Goal: Task Accomplishment & Management: Manage account settings

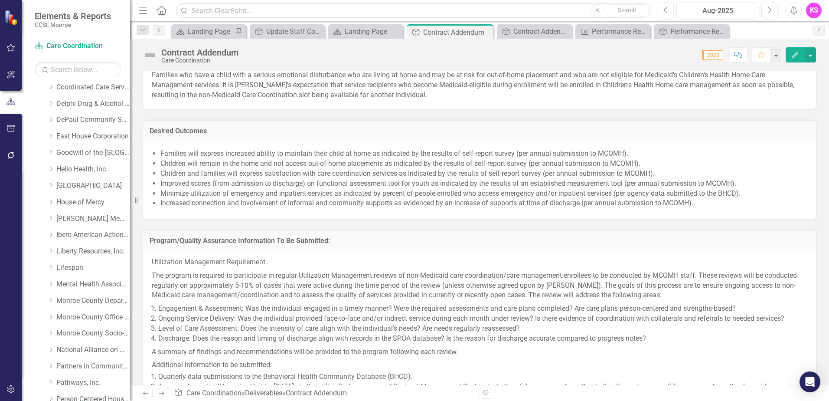
scroll to position [134, 0]
click at [51, 121] on icon "Dropdown" at bounding box center [51, 120] width 7 height 5
click at [81, 121] on link "DePaul Community Services, lnc." at bounding box center [93, 120] width 74 height 10
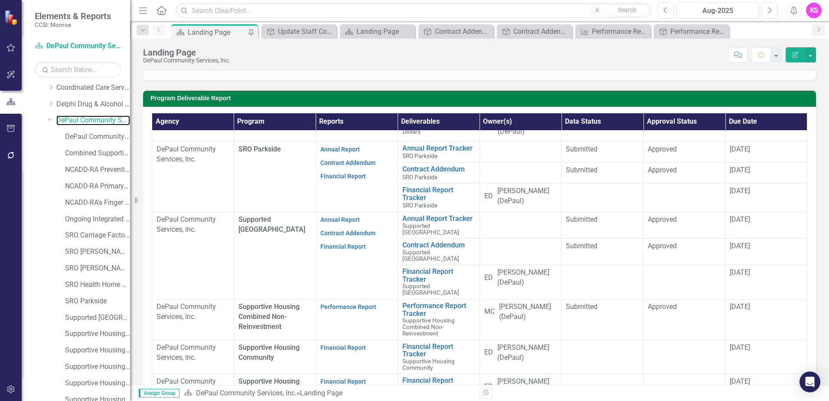
scroll to position [805, 0]
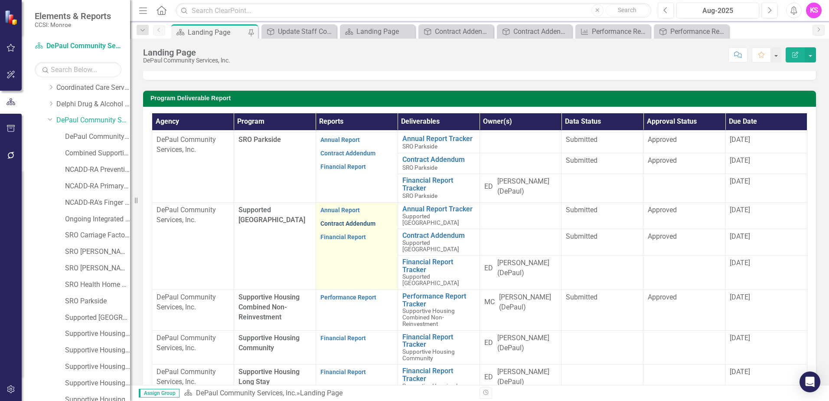
click at [337, 220] on link "Contract Addendum" at bounding box center [347, 223] width 55 height 7
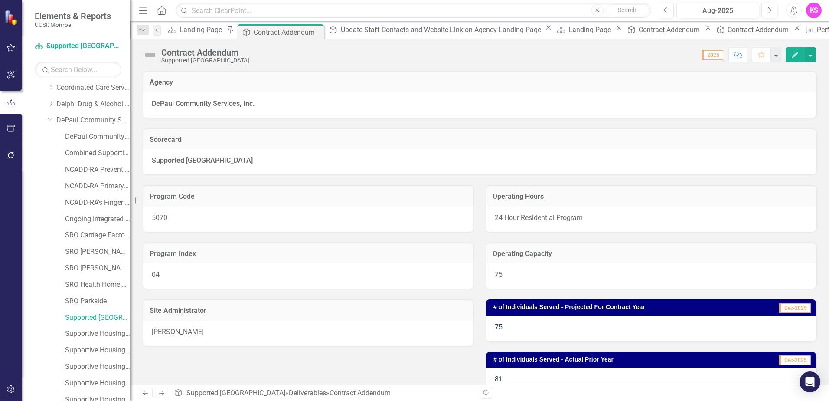
click at [212, 332] on div "[PERSON_NAME]" at bounding box center [308, 332] width 330 height 25
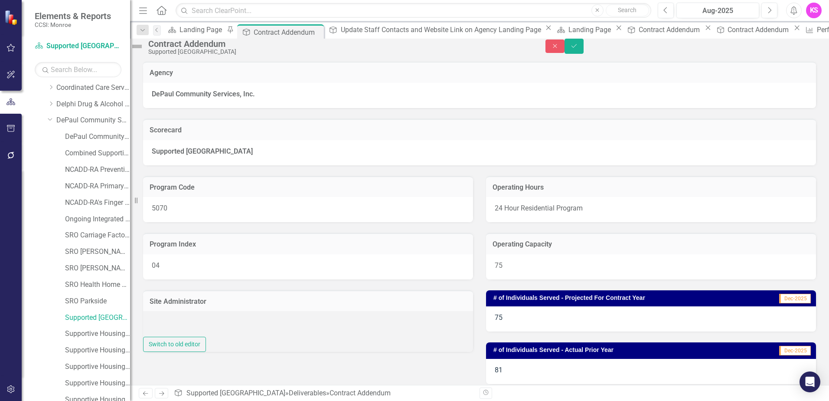
type textarea "[PERSON_NAME]"
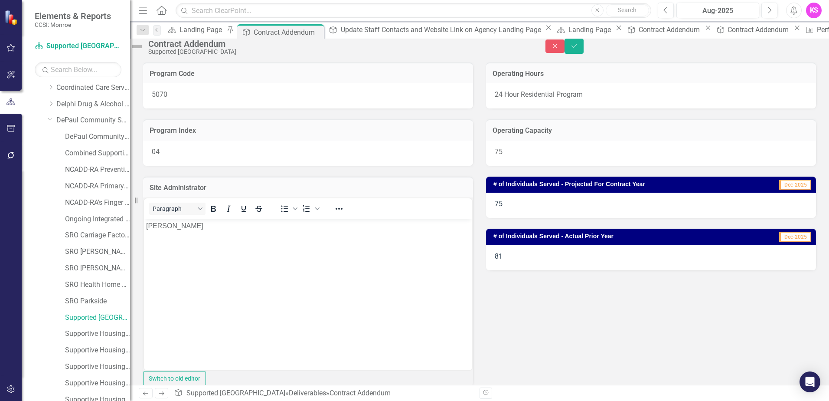
scroll to position [130, 0]
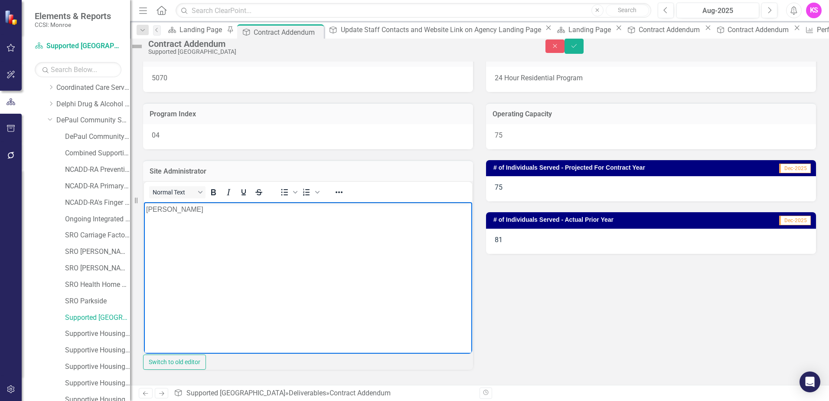
click at [208, 208] on p "[PERSON_NAME]" at bounding box center [308, 209] width 324 height 10
click at [252, 221] on body "[PERSON_NAME]" at bounding box center [308, 267] width 328 height 130
click at [337, 245] on body "[PERSON_NAME]" at bounding box center [308, 267] width 328 height 130
click at [191, 211] on p "[PERSON_NAME]" at bounding box center [308, 209] width 324 height 10
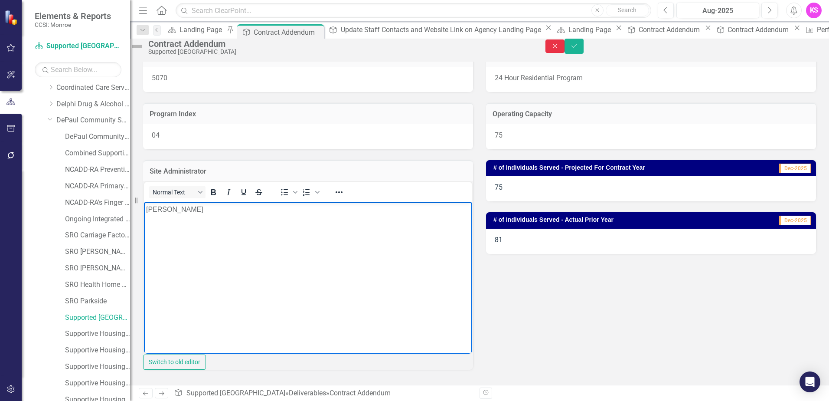
click at [559, 49] on icon "Close" at bounding box center [555, 46] width 8 height 6
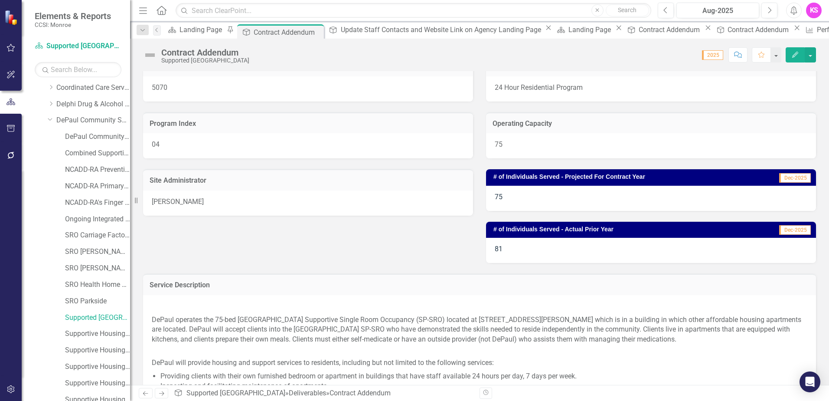
click at [228, 199] on div "[PERSON_NAME]" at bounding box center [308, 202] width 330 height 25
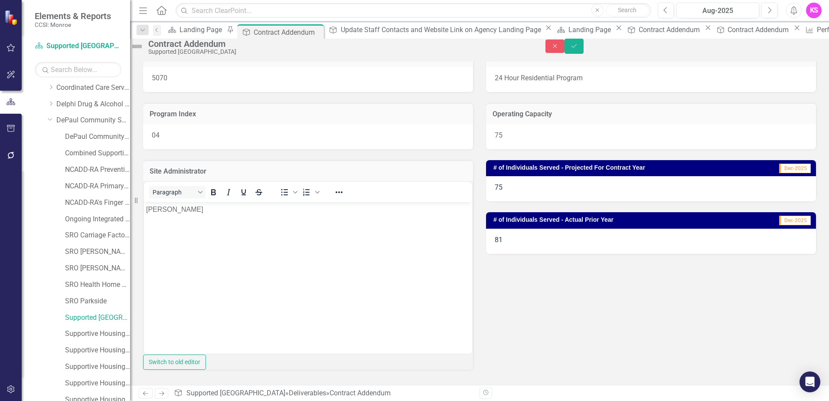
scroll to position [0, 0]
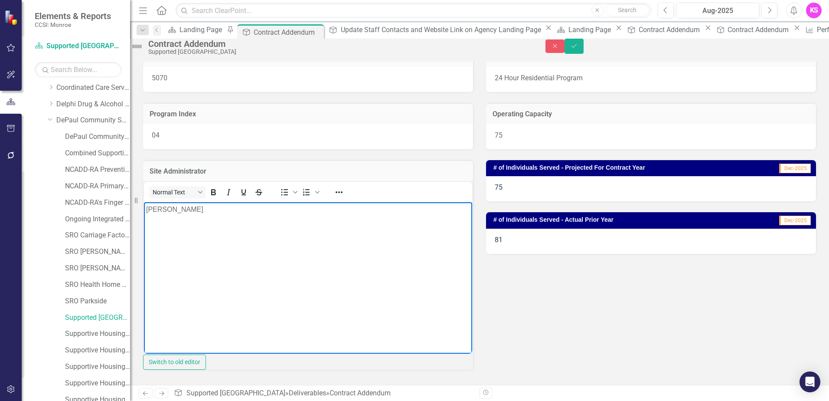
click at [218, 208] on p "[PERSON_NAME]" at bounding box center [308, 209] width 324 height 10
click at [578, 49] on icon "Save" at bounding box center [574, 46] width 8 height 6
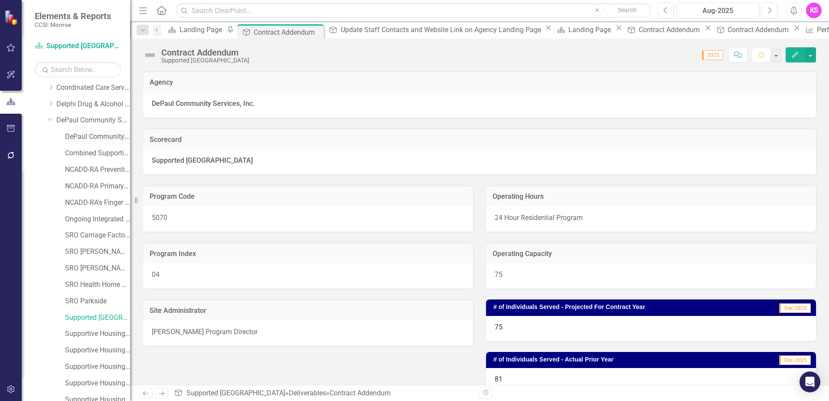
click at [86, 137] on link "DePaul Community Services, lnc. (MCOMH Internal)" at bounding box center [97, 137] width 65 height 10
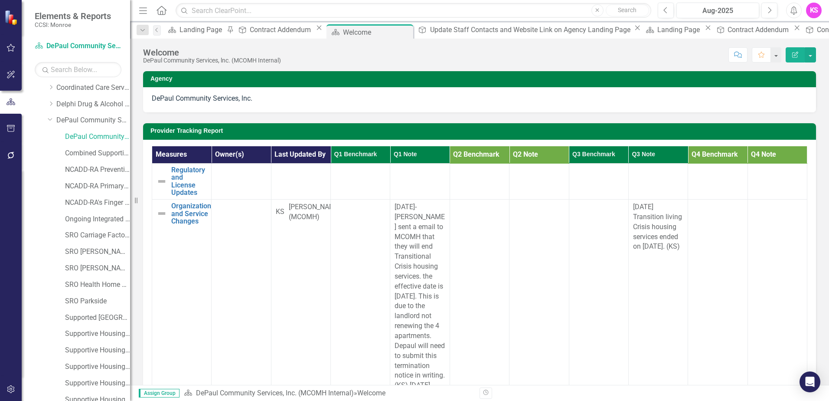
click at [651, 252] on div "[DATE] Transition living Crisis housing services ended on [DATE]. (KS)" at bounding box center [658, 226] width 50 height 49
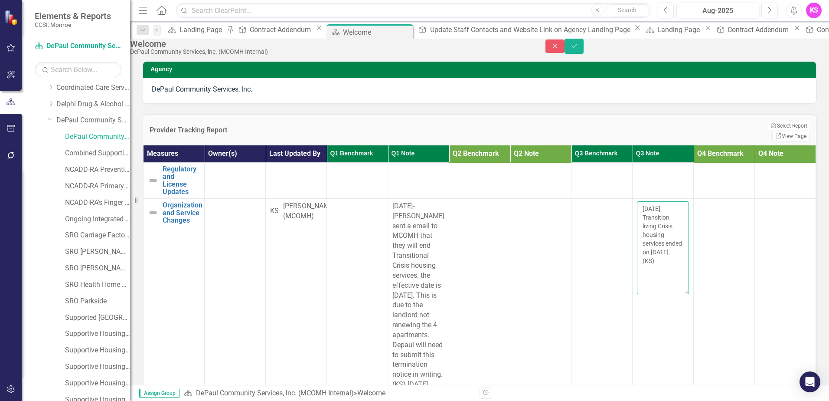
click at [649, 284] on textarea "[DATE] Transition living Crisis housing services ended on [DATE]. (KS)" at bounding box center [663, 247] width 52 height 93
click at [652, 287] on textarea "[DATE] Transition living Crisis housing services ended on [DATE]. (KS)" at bounding box center [663, 247] width 52 height 93
click at [656, 294] on textarea "[DATE] Transition living Crisis housing services ended on [DATE]. (KS) [DATE] L…" at bounding box center [663, 247] width 52 height 93
paste textarea "[STREET_ADDRESS][US_STATE] (“[GEOGRAPHIC_DATA]”) Community Residence; [STREET_A…"
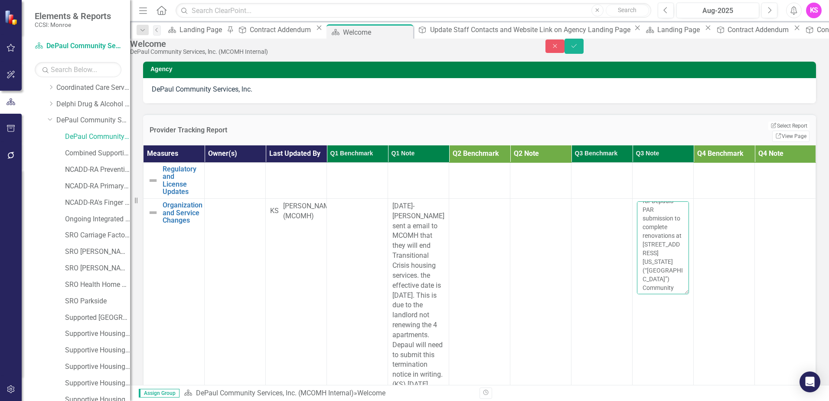
scroll to position [363, 0]
type textarea "[DATE] Transition living Crisis housing services ended on [DATE]. (KS) [DATE] L…"
click at [578, 49] on icon "Save" at bounding box center [574, 46] width 8 height 6
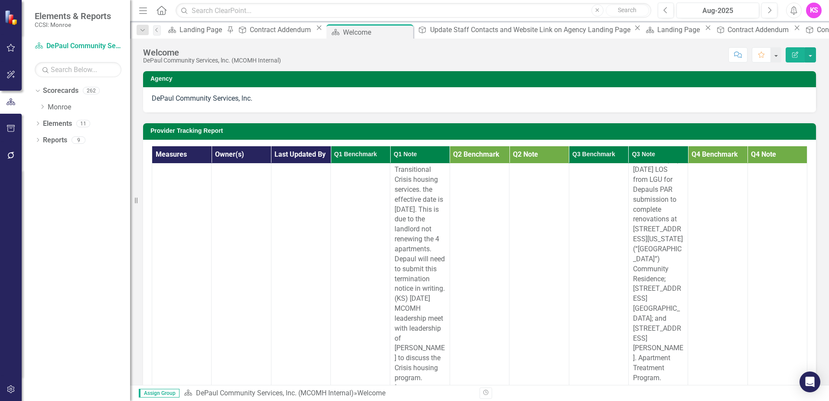
scroll to position [130, 0]
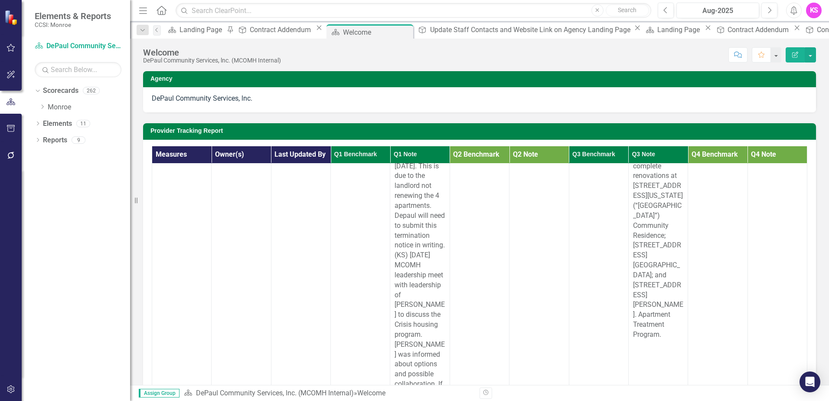
click at [660, 337] on div "[DATE] Transition living Crisis housing services ended on [DATE]. (KS) [DATE] L…" at bounding box center [658, 206] width 50 height 268
click at [660, 334] on div "[DATE] Transition living Crisis housing services ended on [DATE]. (KS) [DATE] L…" at bounding box center [658, 206] width 50 height 268
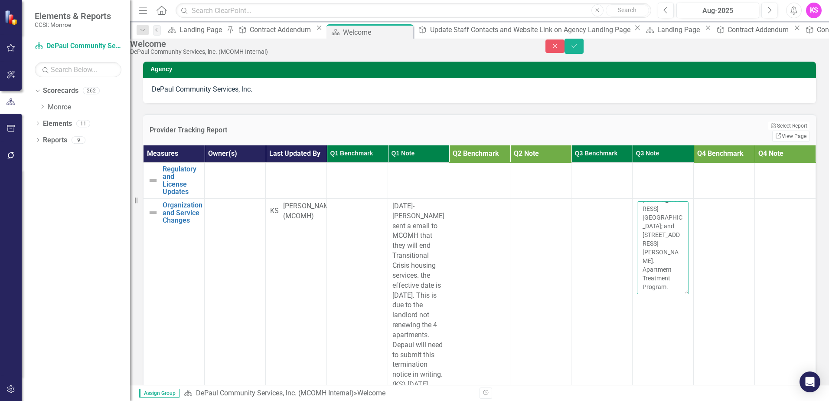
scroll to position [376, 0]
click at [661, 294] on textarea "[DATE] Transition living Crisis housing services ended on [DATE]. (KS) [DATE] L…" at bounding box center [663, 247] width 52 height 93
type textarea "[DATE] Transition living Crisis housing services ended on [DATE]. (KS) [DATE] L…"
click at [578, 49] on icon "Save" at bounding box center [574, 46] width 8 height 6
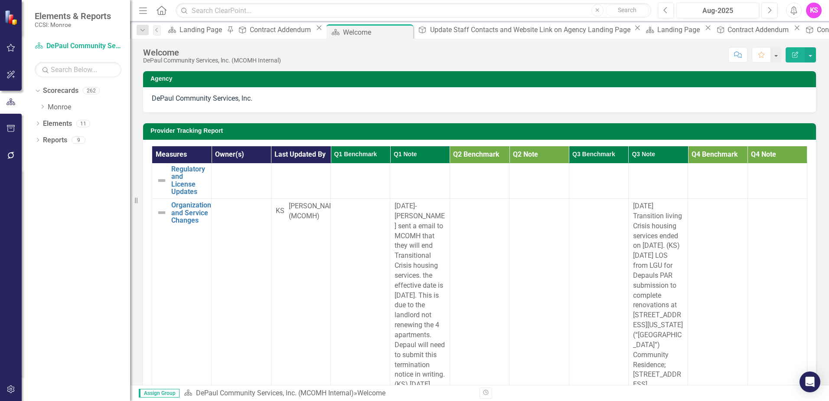
scroll to position [0, 0]
click at [44, 106] on icon "Dropdown" at bounding box center [42, 106] width 7 height 5
